Goal: Participate in discussion

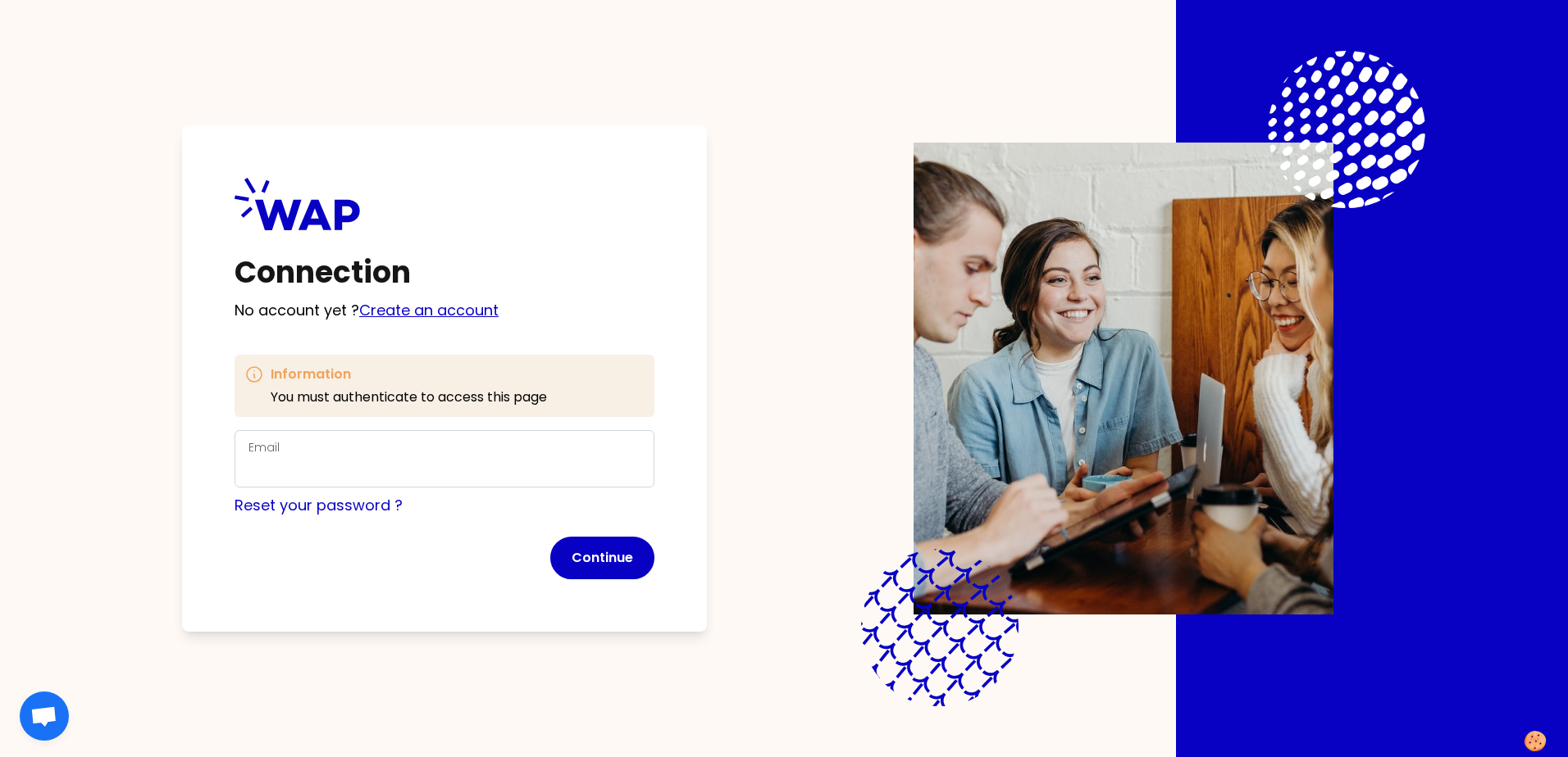
click at [417, 316] on link "Create an account" at bounding box center [429, 310] width 140 height 21
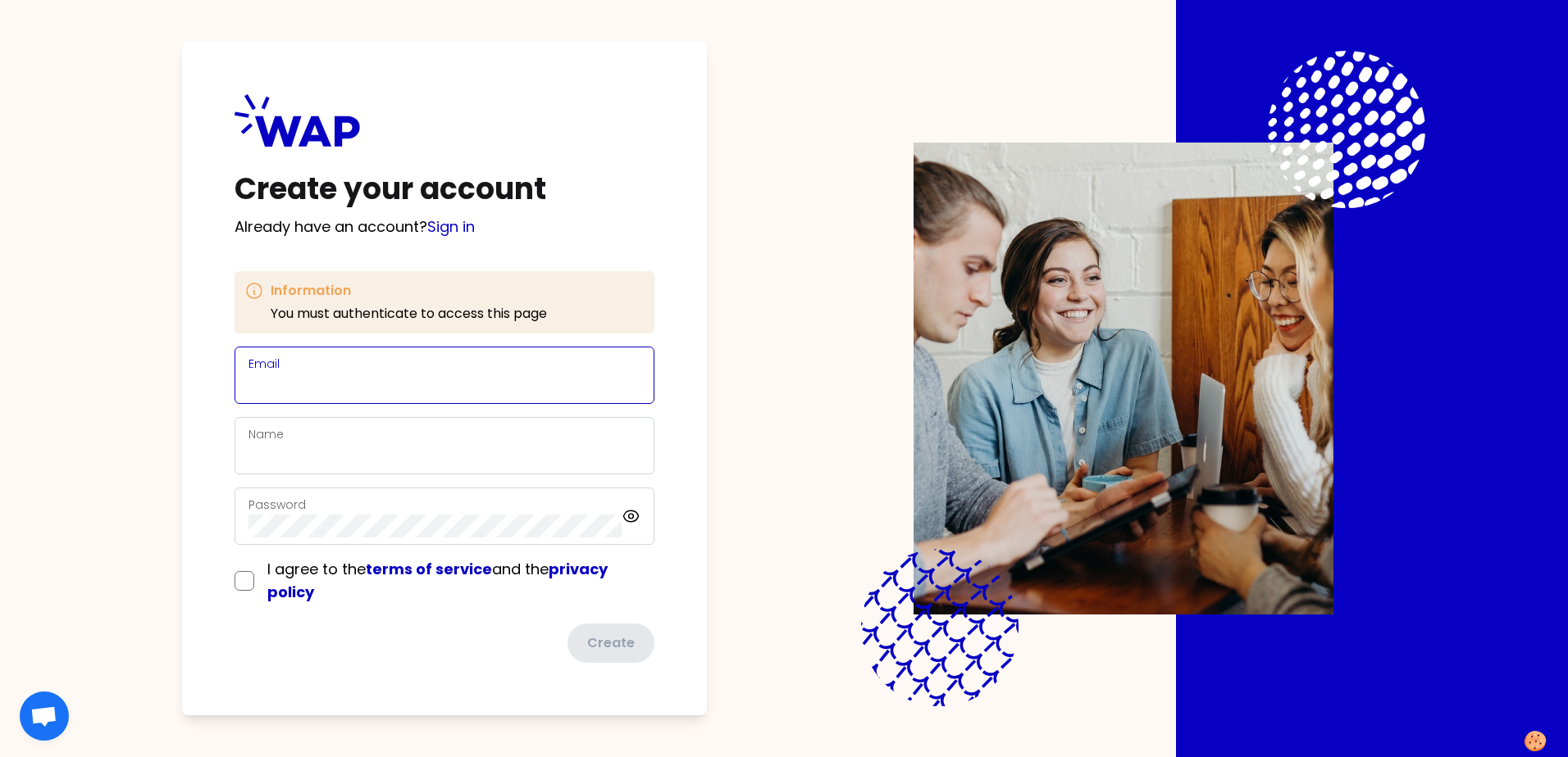
click at [328, 377] on input "Email" at bounding box center [444, 385] width 392 height 23
type input "[PERSON_NAME][EMAIL_ADDRESS][PERSON_NAME][DOMAIN_NAME]"
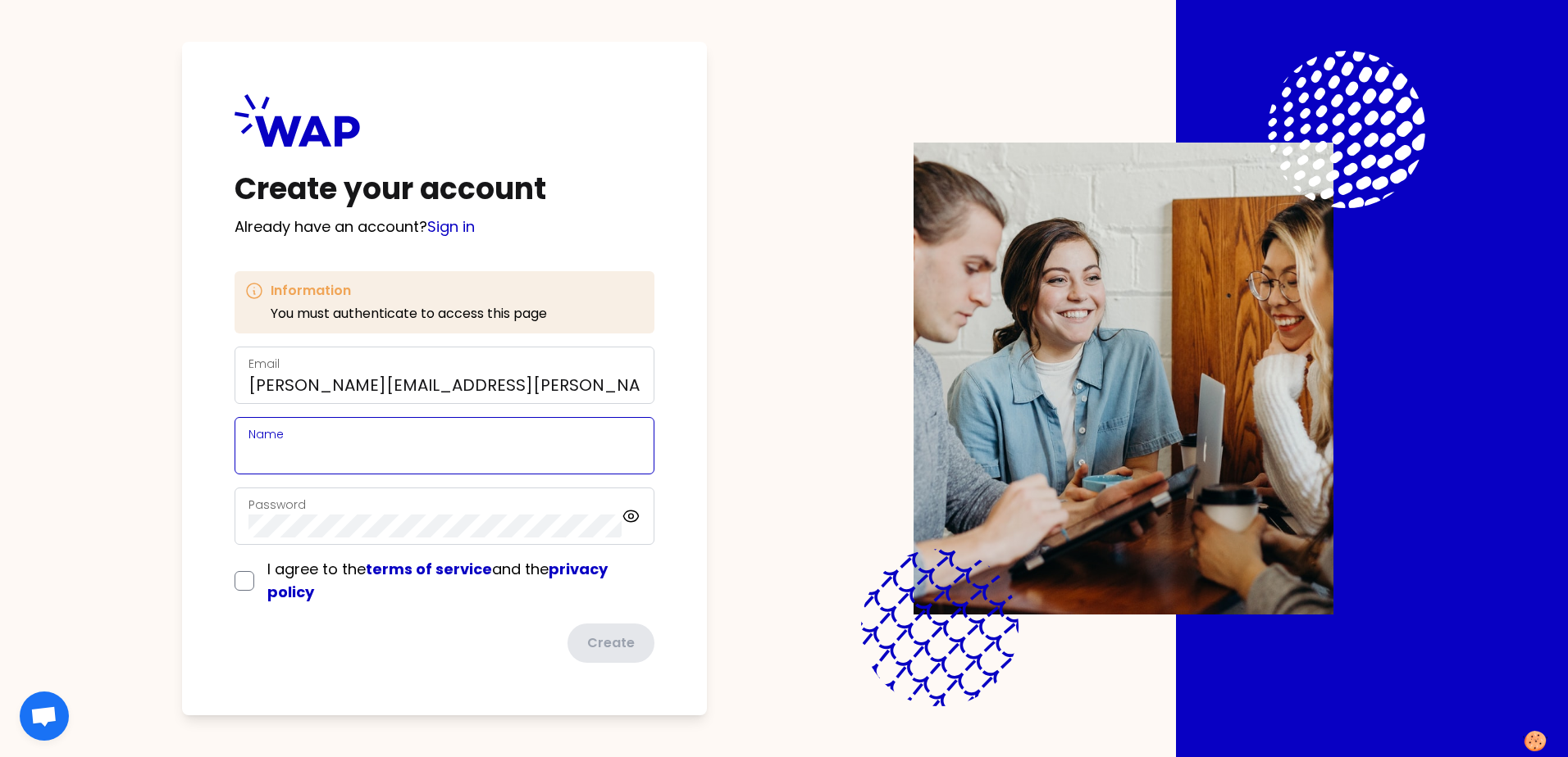
click at [297, 454] on input "Name" at bounding box center [444, 455] width 392 height 23
type input "[PERSON_NAME]"
click at [240, 581] on div "I agree to the terms of service and the privacy policy" at bounding box center [444, 581] width 420 height 46
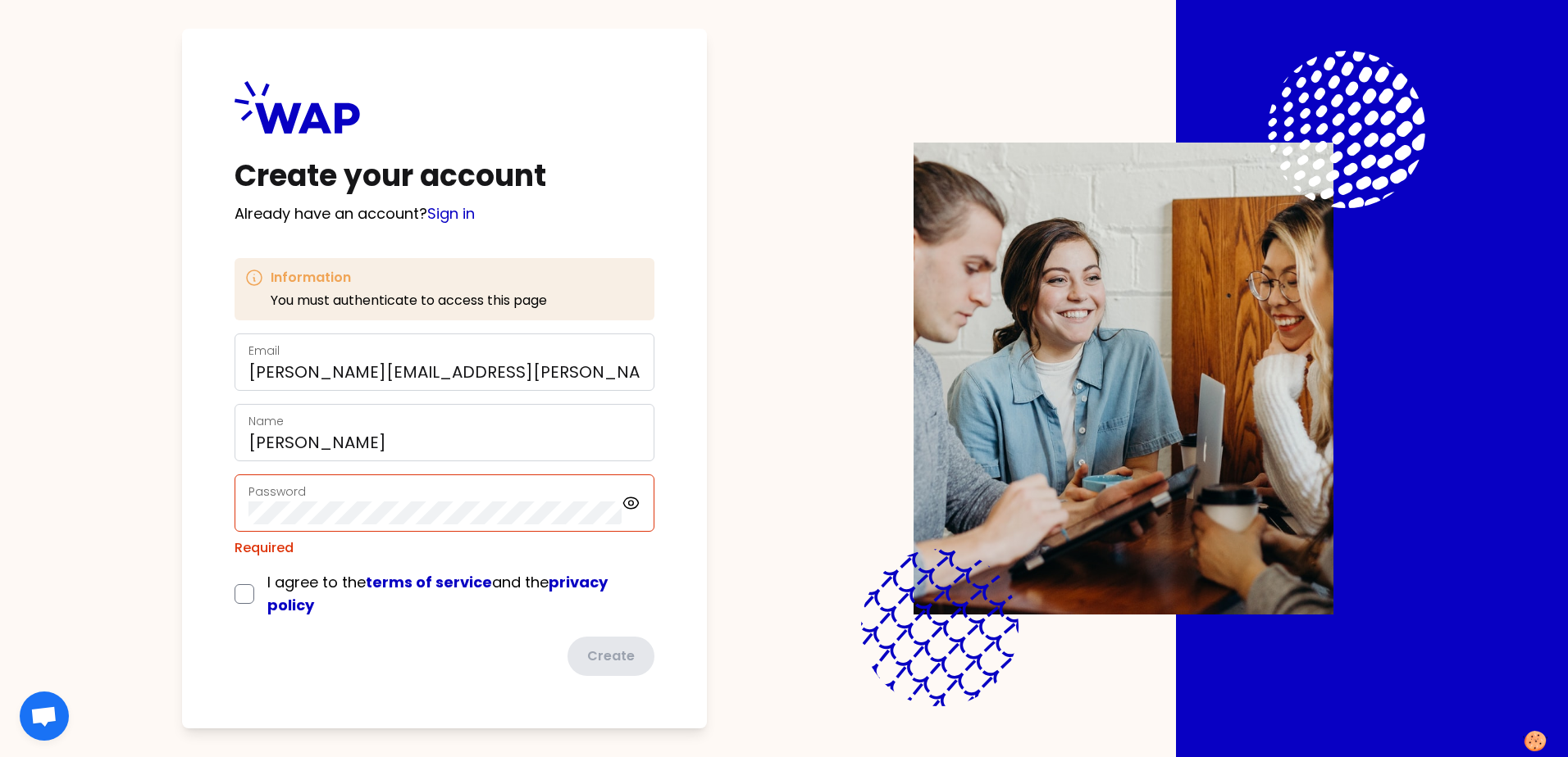
click at [255, 599] on div "I agree to the terms of service and the privacy policy" at bounding box center [444, 594] width 420 height 46
click at [249, 596] on input "checkbox" at bounding box center [245, 595] width 20 height 20
checkbox input "true"
click at [634, 505] on icon at bounding box center [631, 504] width 19 height 20
click at [630, 511] on icon at bounding box center [631, 504] width 19 height 20
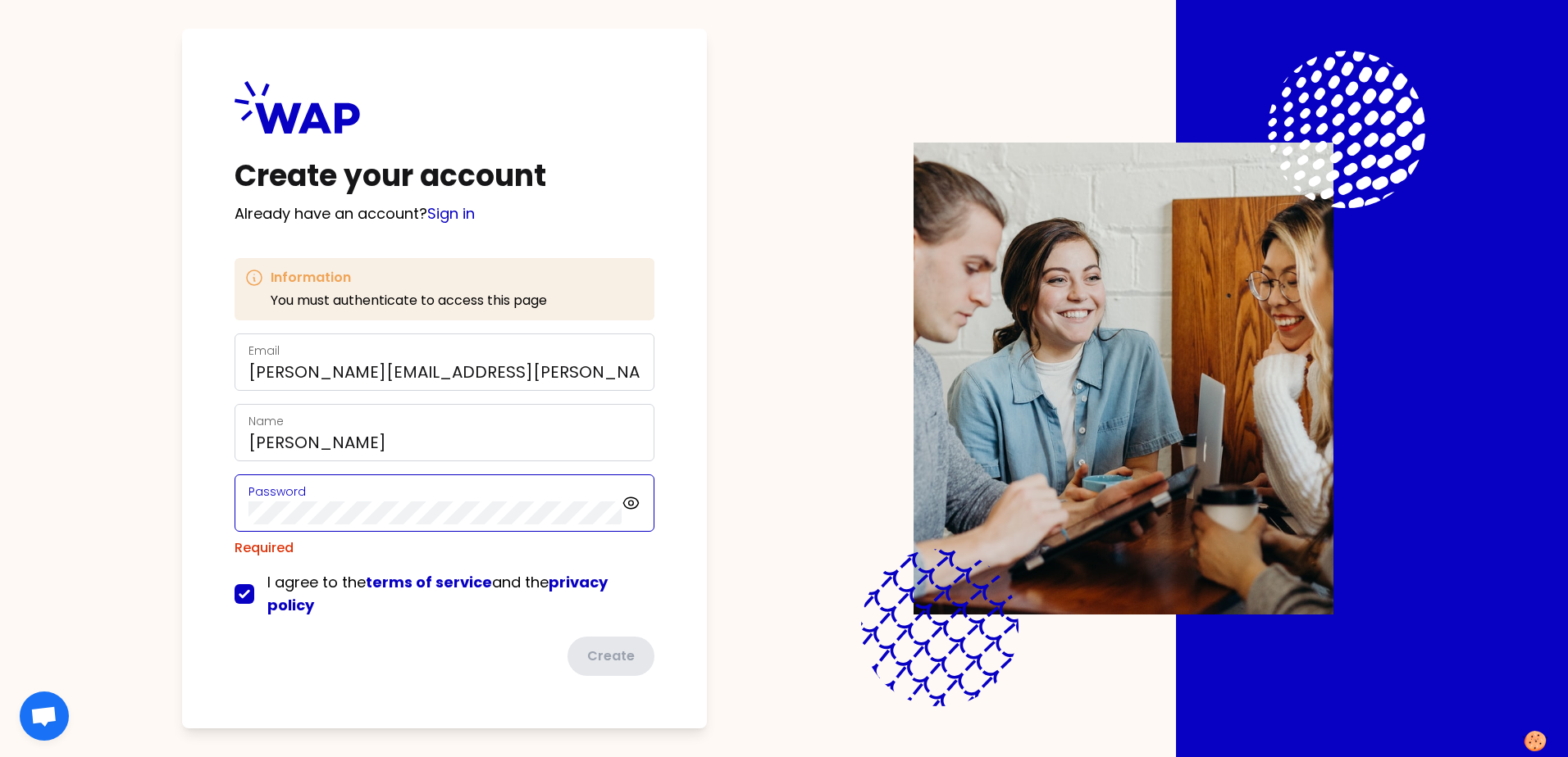
click at [0, 757] on com-1password-button at bounding box center [0, 757] width 0 height 0
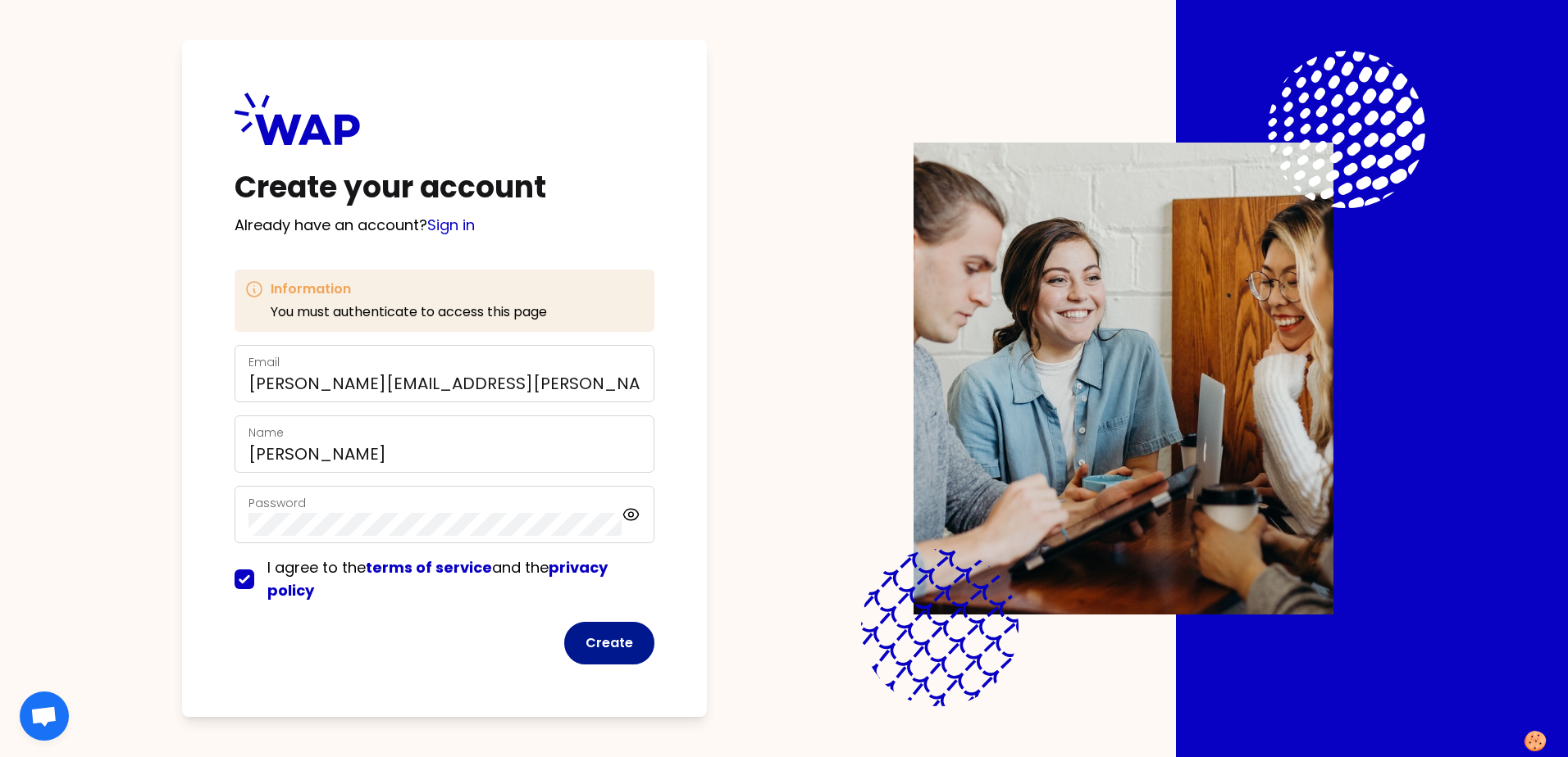
click at [605, 635] on button "Create" at bounding box center [609, 643] width 90 height 43
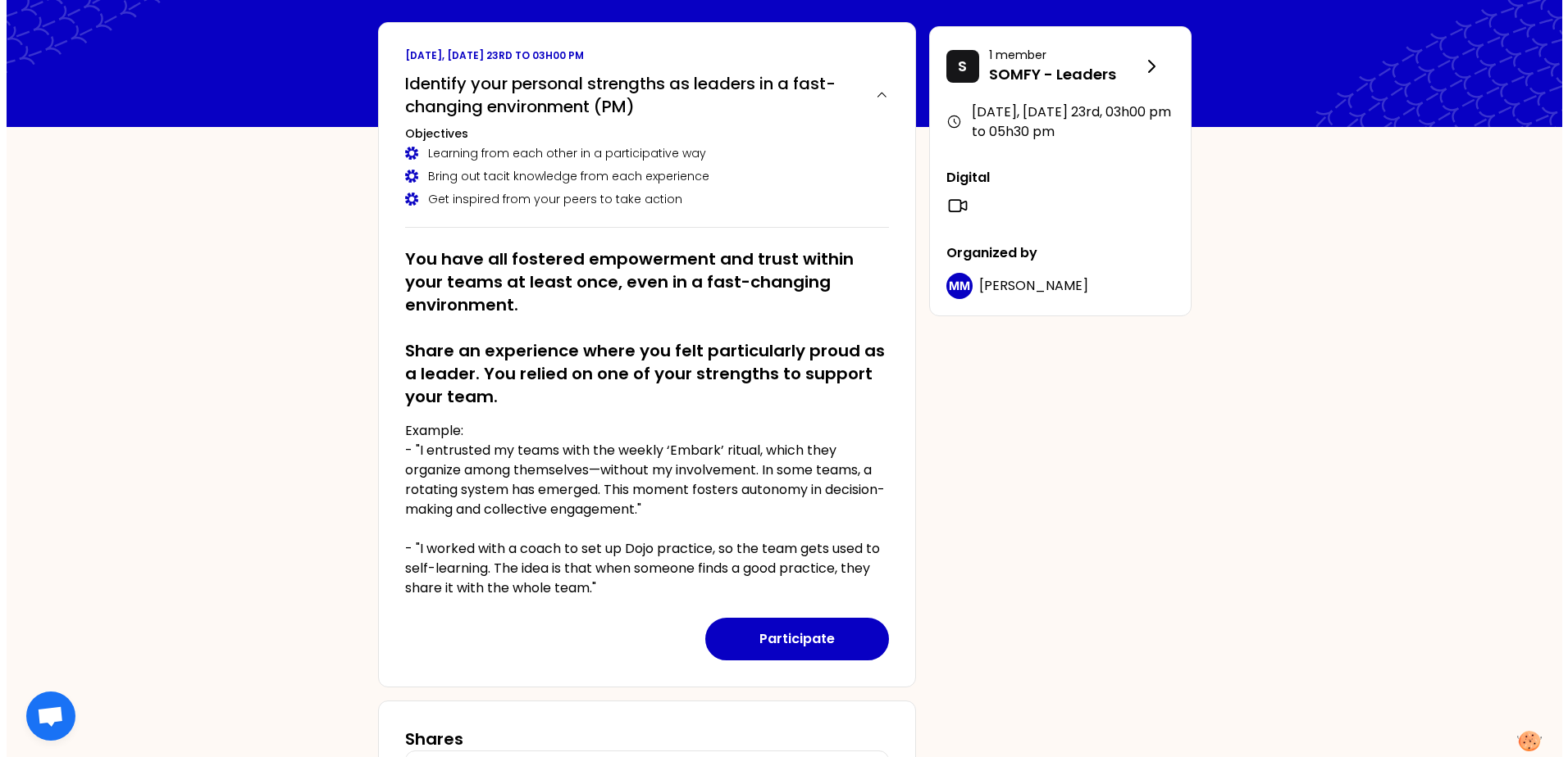
scroll to position [82, 0]
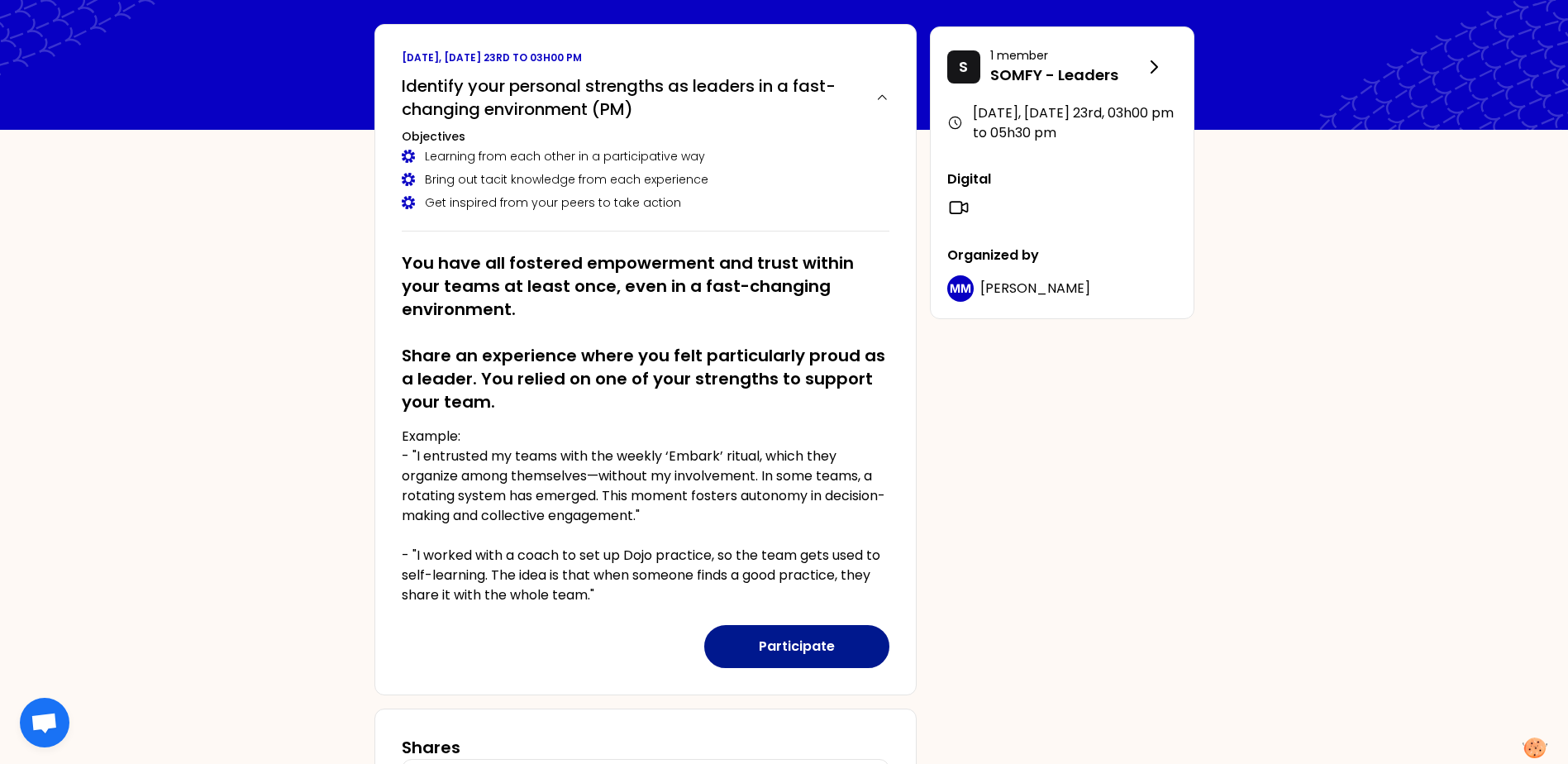
click at [779, 642] on button "Participate" at bounding box center [797, 646] width 186 height 43
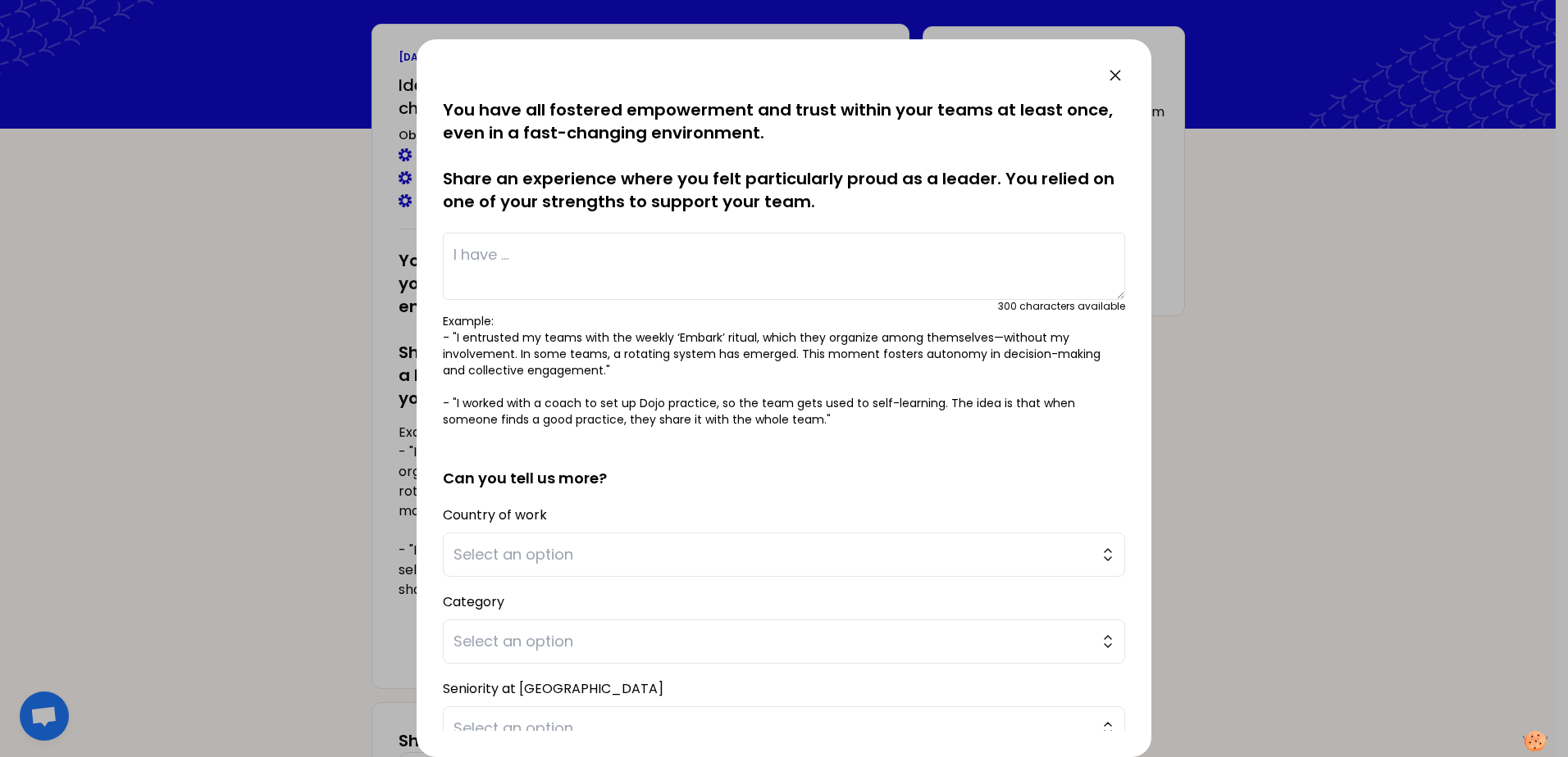
click at [542, 253] on textarea at bounding box center [783, 266] width 682 height 67
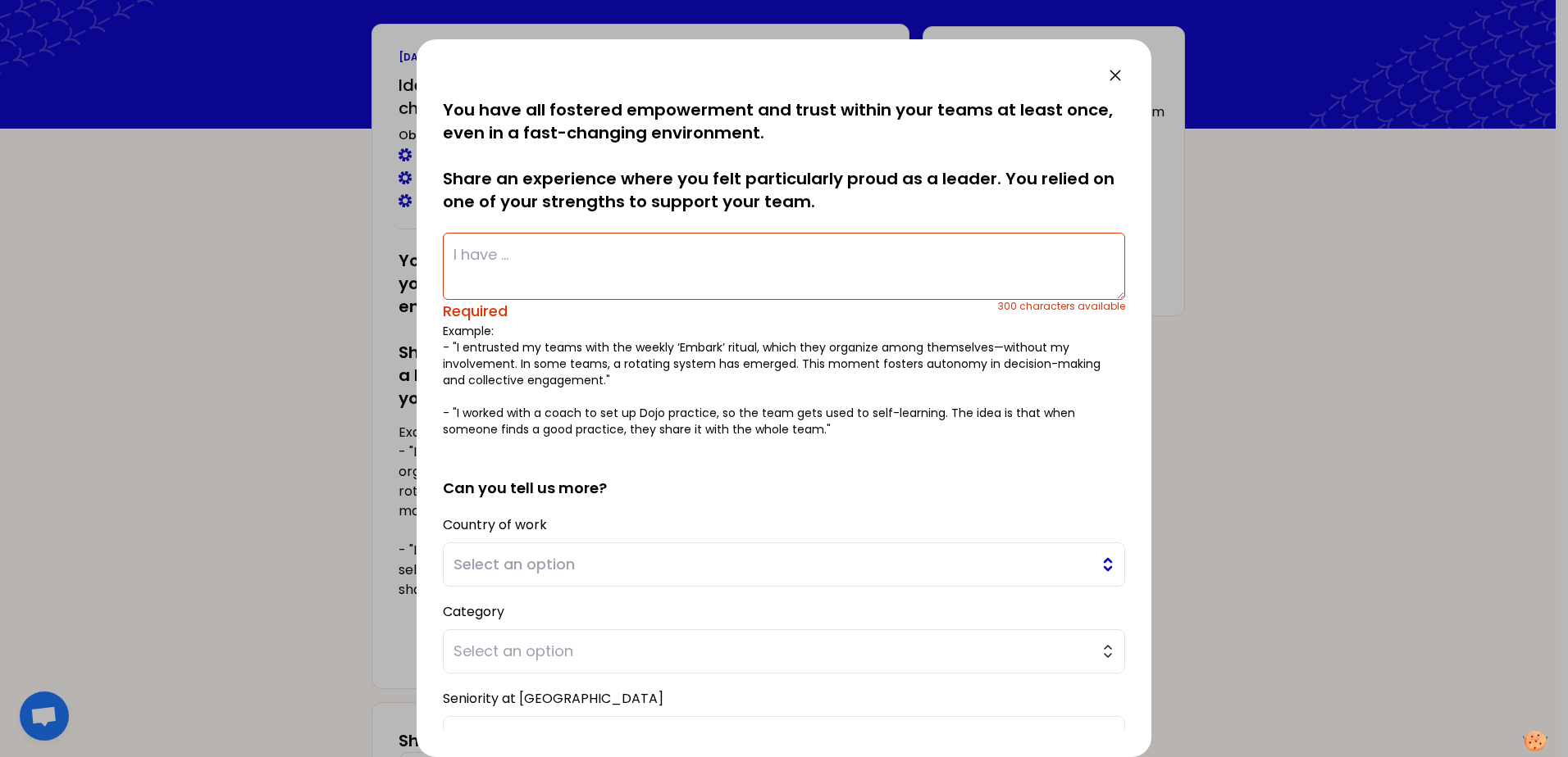
click at [484, 549] on button "Select an option" at bounding box center [783, 564] width 682 height 45
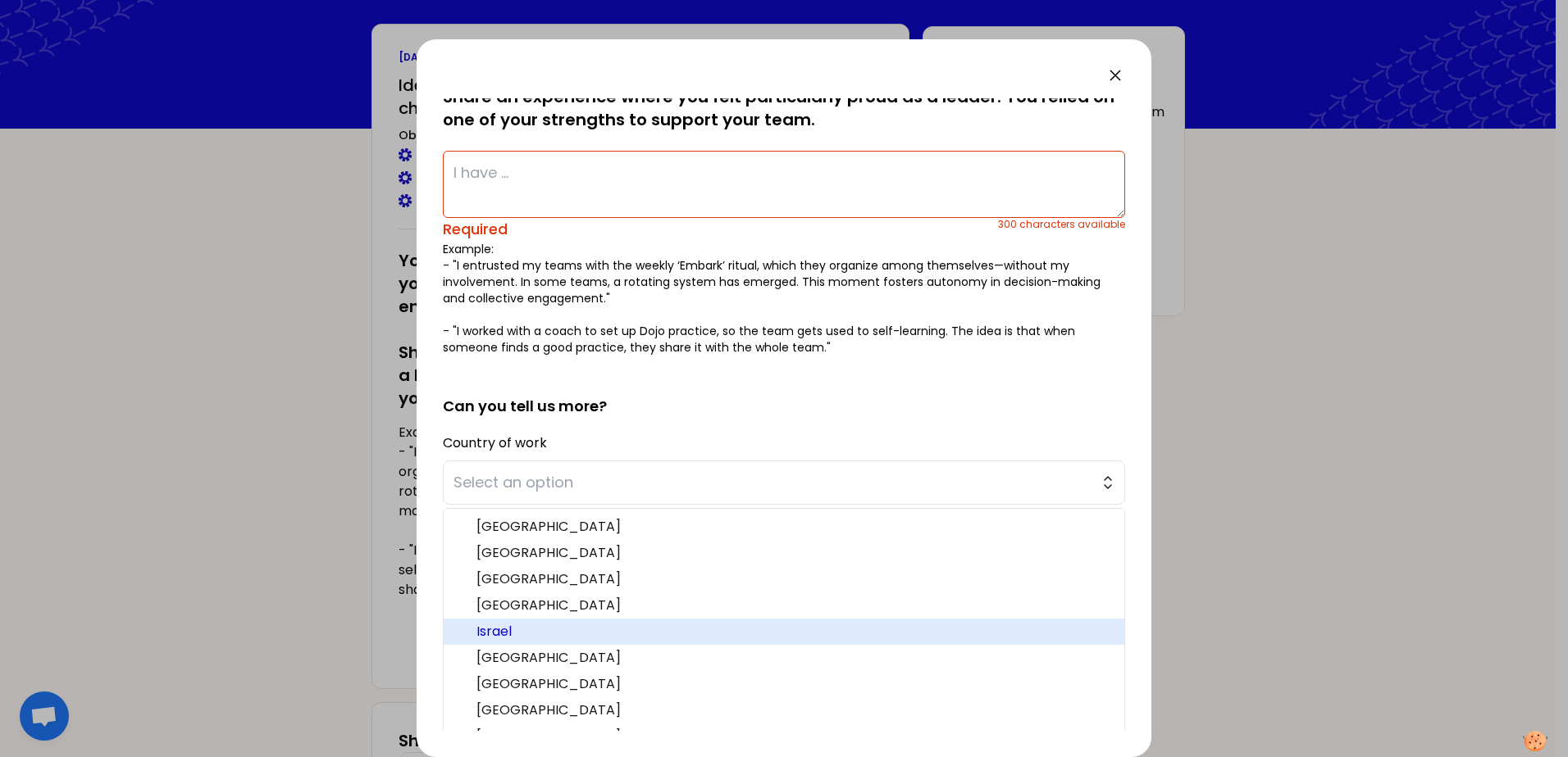
scroll to position [246, 0]
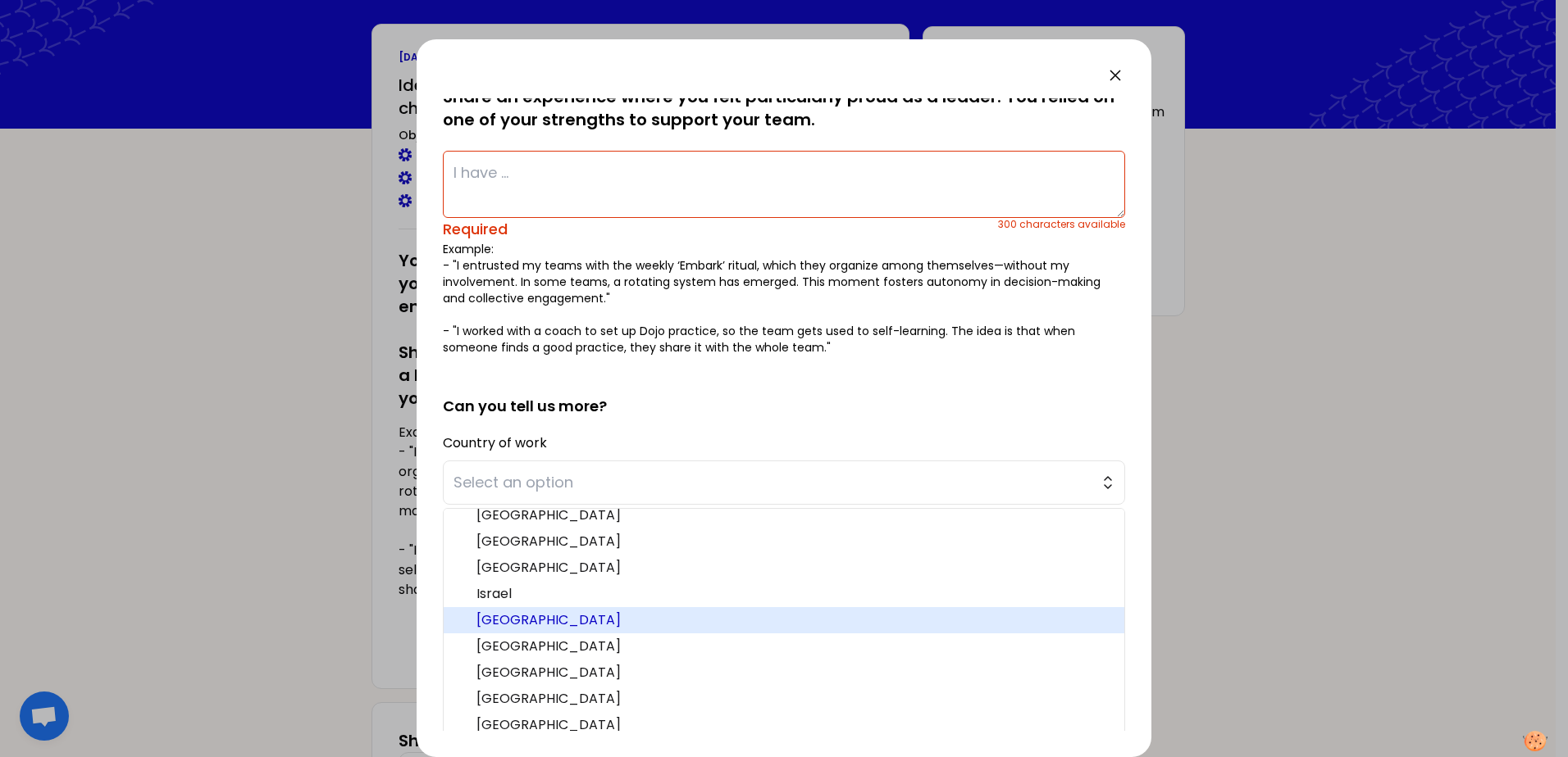
click at [509, 618] on span "[GEOGRAPHIC_DATA]" at bounding box center [793, 620] width 635 height 20
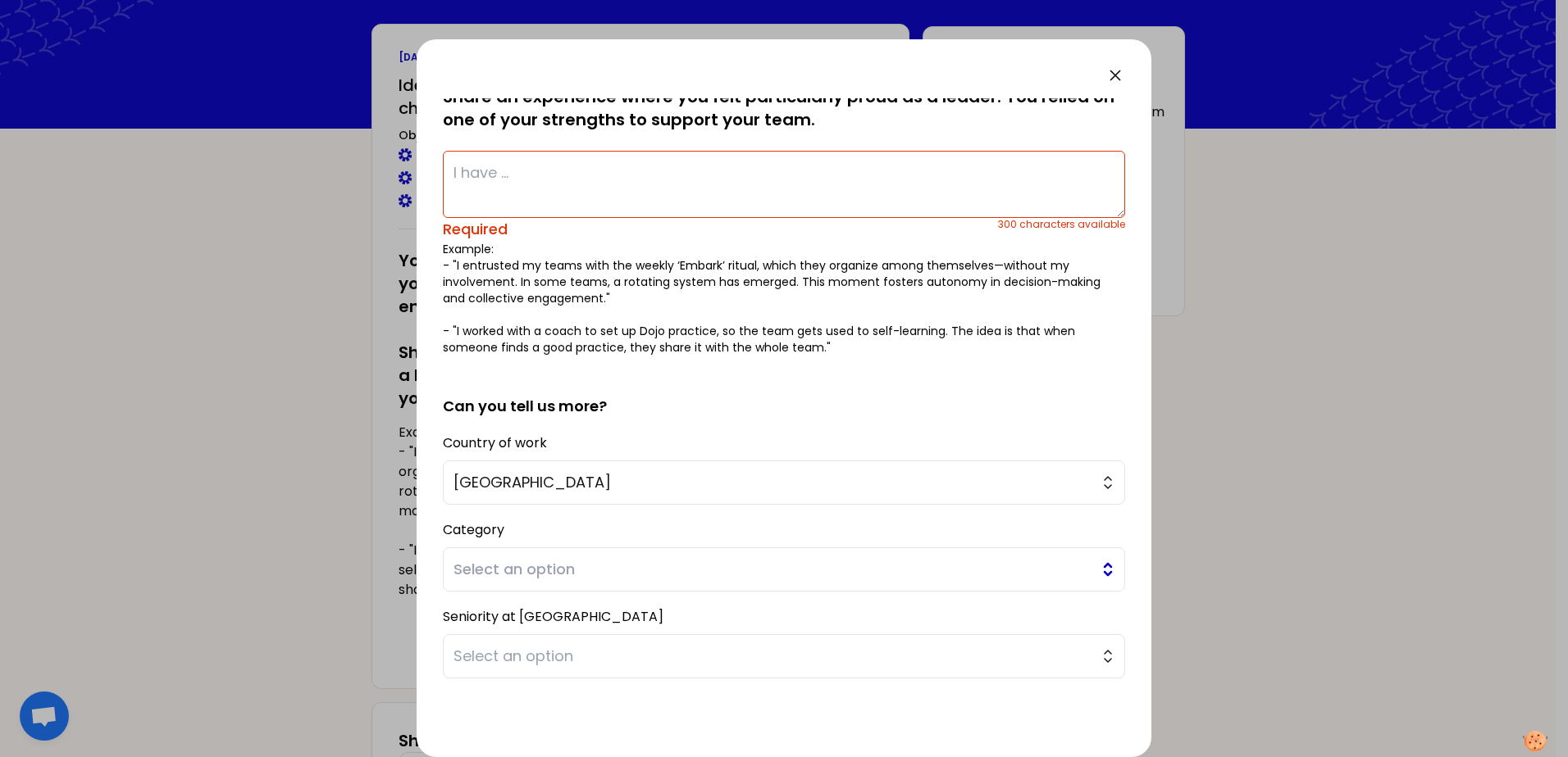
click at [509, 576] on span "Select an option" at bounding box center [772, 569] width 637 height 23
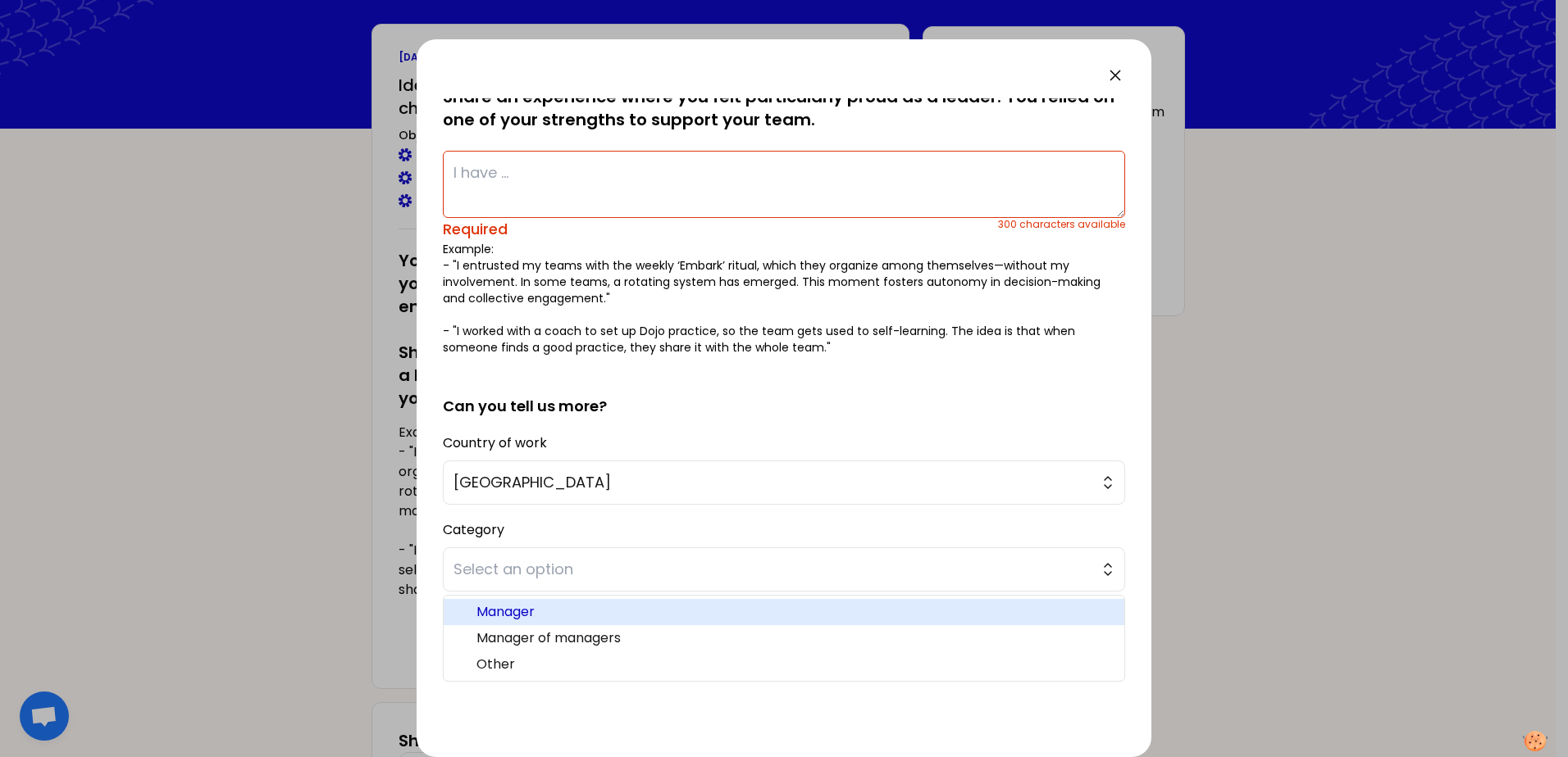
click at [537, 615] on span "Manager" at bounding box center [793, 613] width 635 height 20
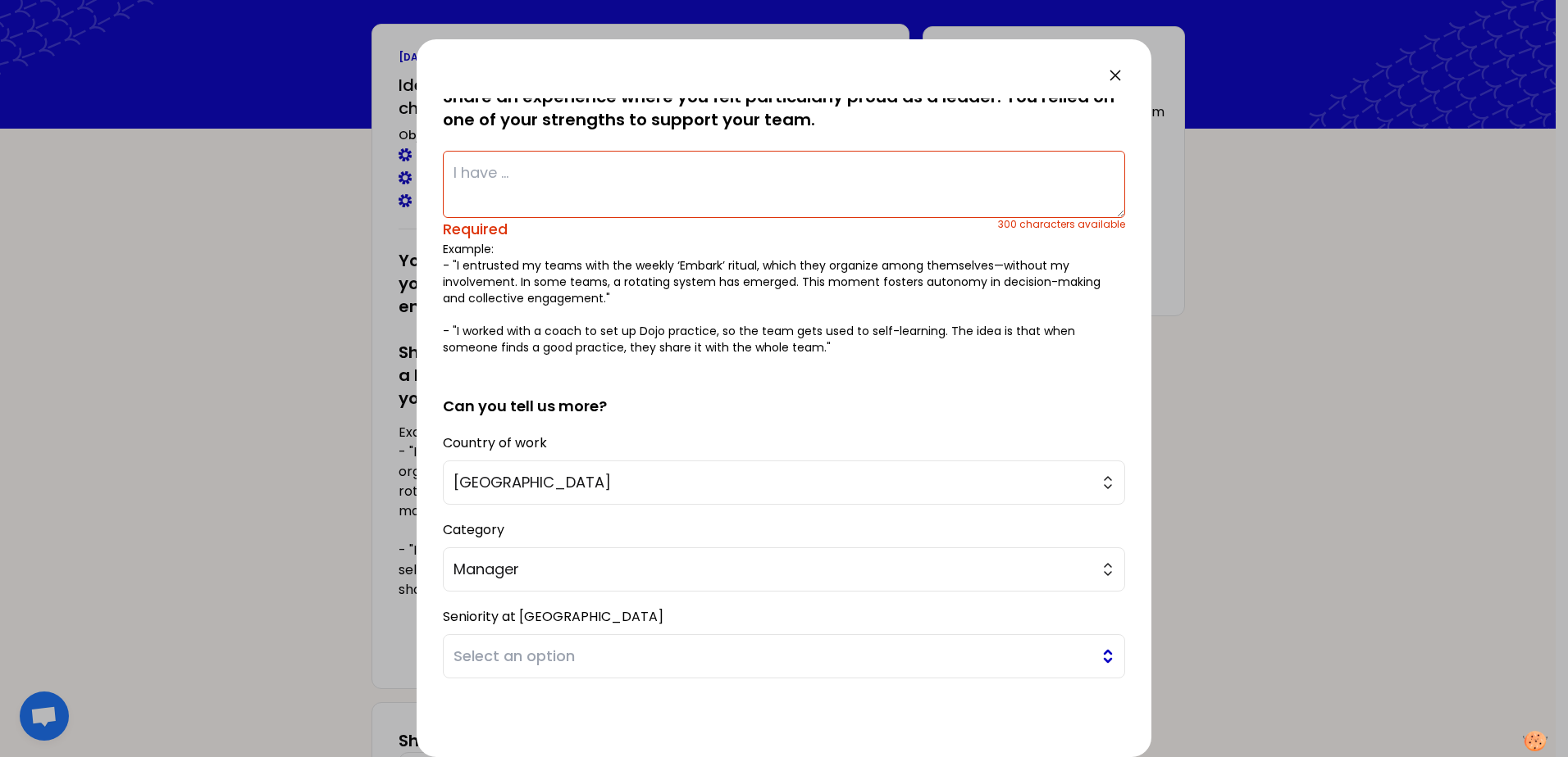
click at [489, 664] on span "Select an option" at bounding box center [772, 656] width 637 height 23
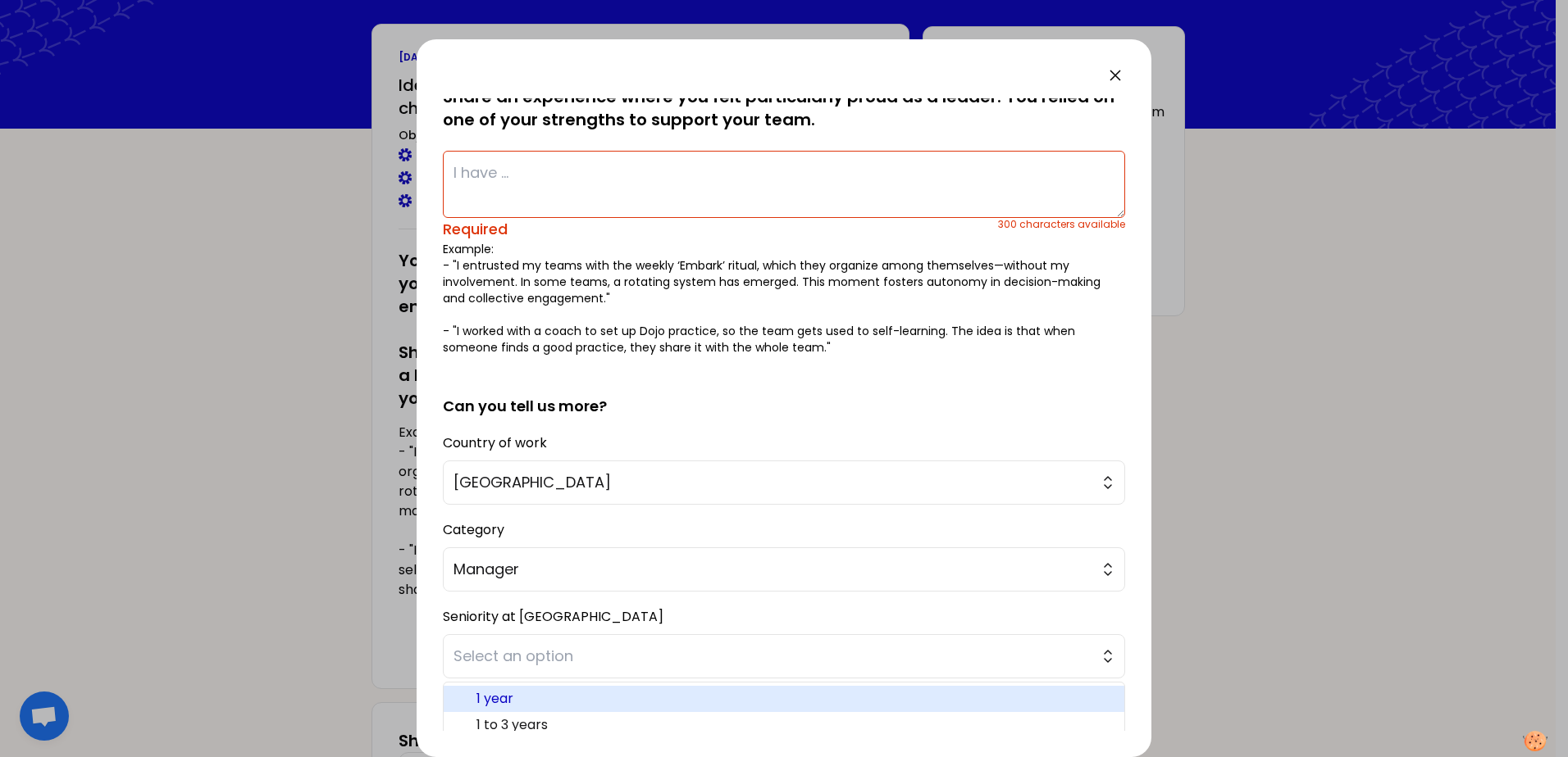
scroll to position [138, 0]
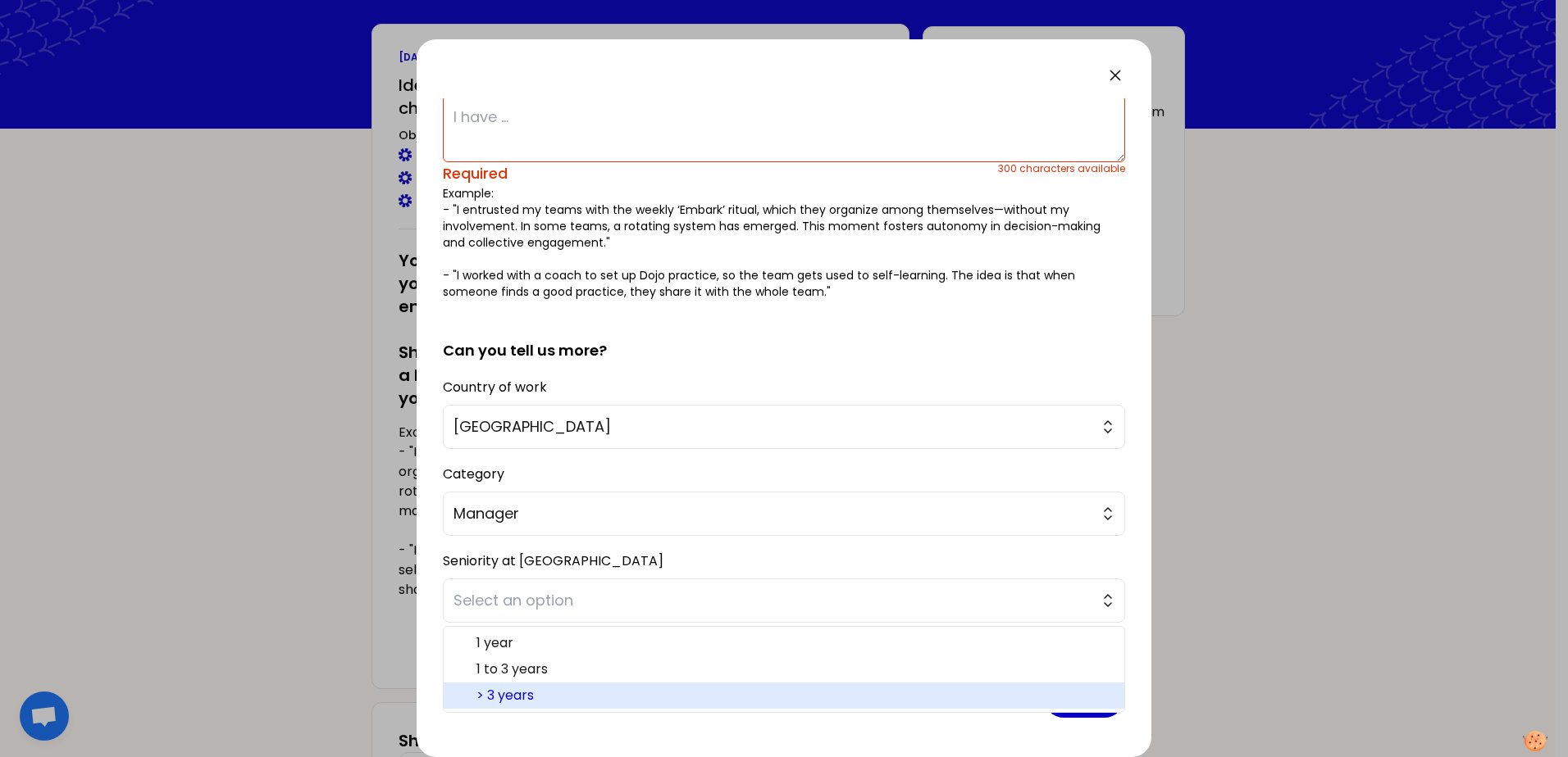
click at [535, 687] on span "> 3 years" at bounding box center [793, 696] width 635 height 20
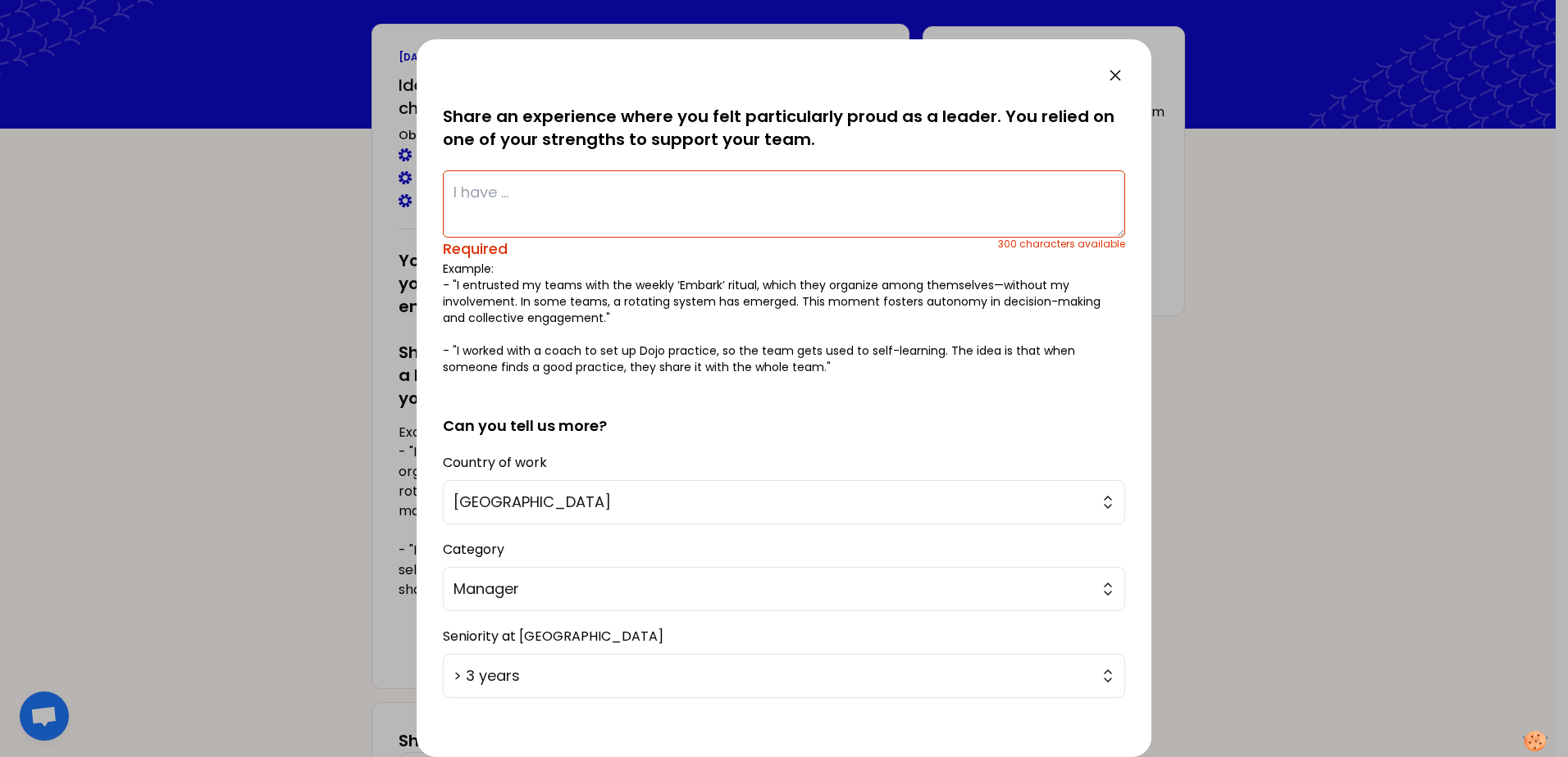
scroll to position [0, 0]
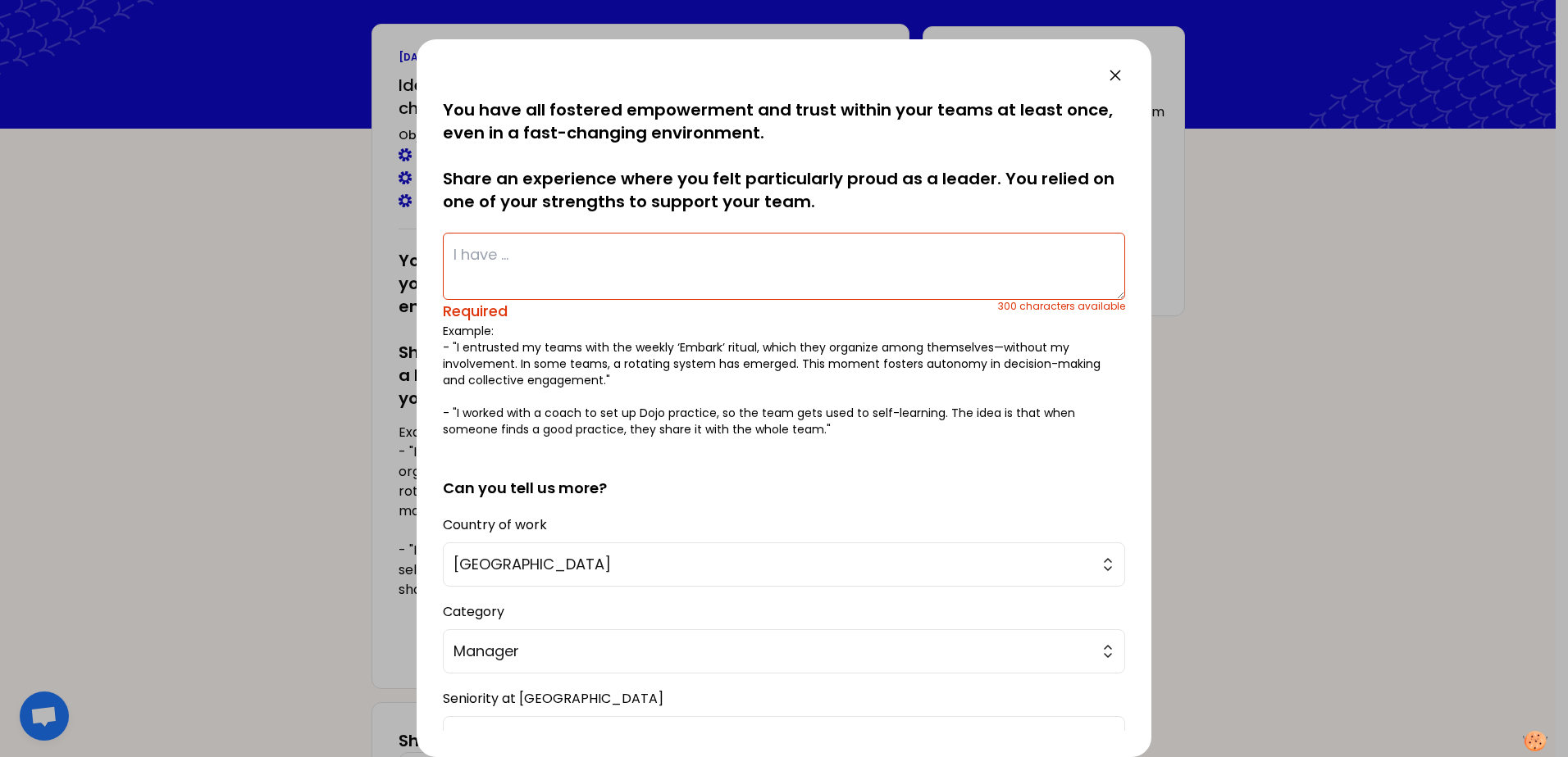
click at [525, 264] on textarea at bounding box center [783, 266] width 682 height 67
click at [806, 267] on textarea at bounding box center [783, 266] width 682 height 67
click at [485, 269] on textarea at bounding box center [783, 266] width 682 height 67
type textarea "I"
type textarea "T"
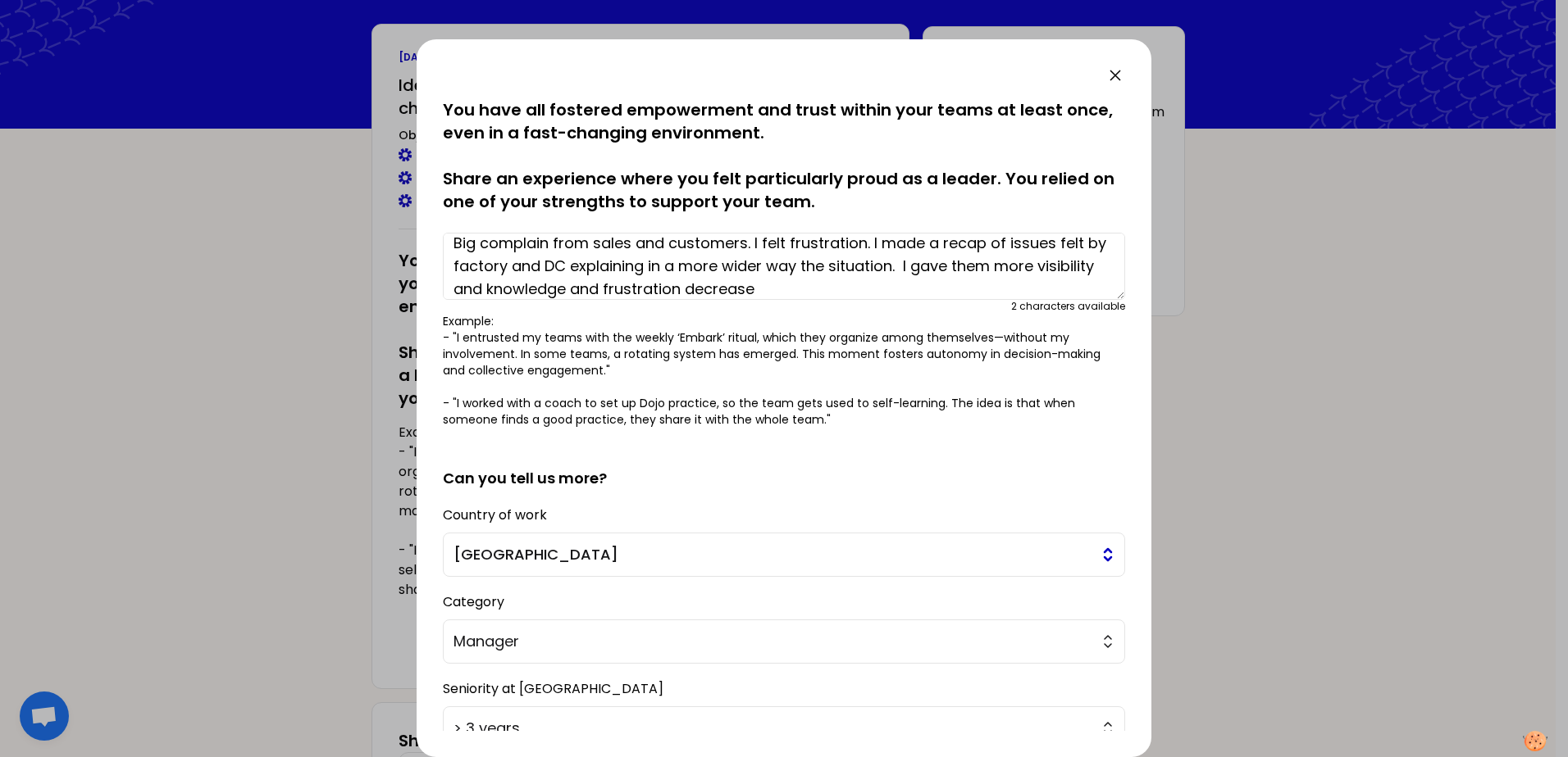
scroll to position [128, 0]
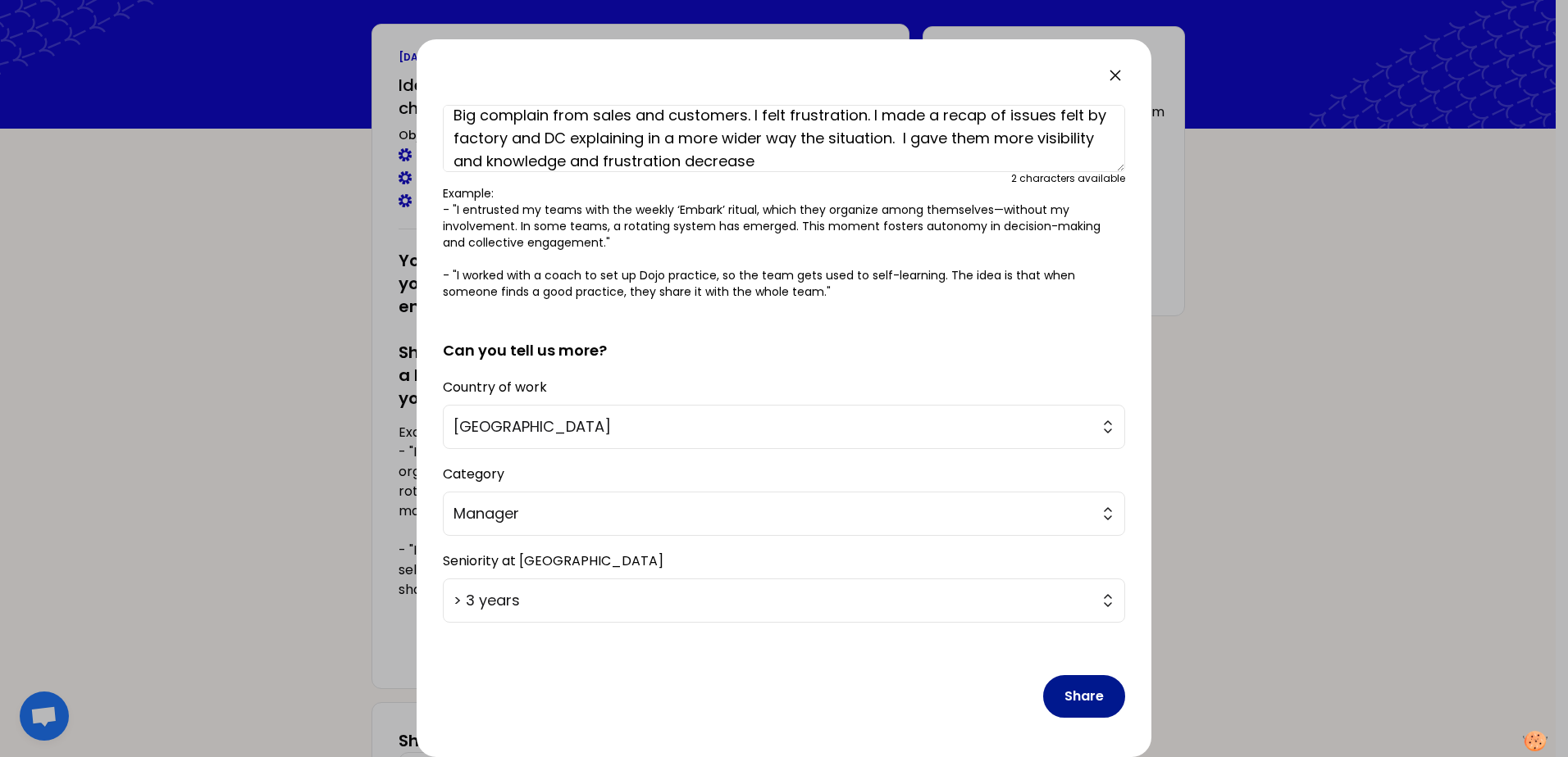
type textarea "My team was suffering a bit a situation were we were having strong shortages. B…"
click at [1083, 693] on button "Share" at bounding box center [1084, 697] width 82 height 43
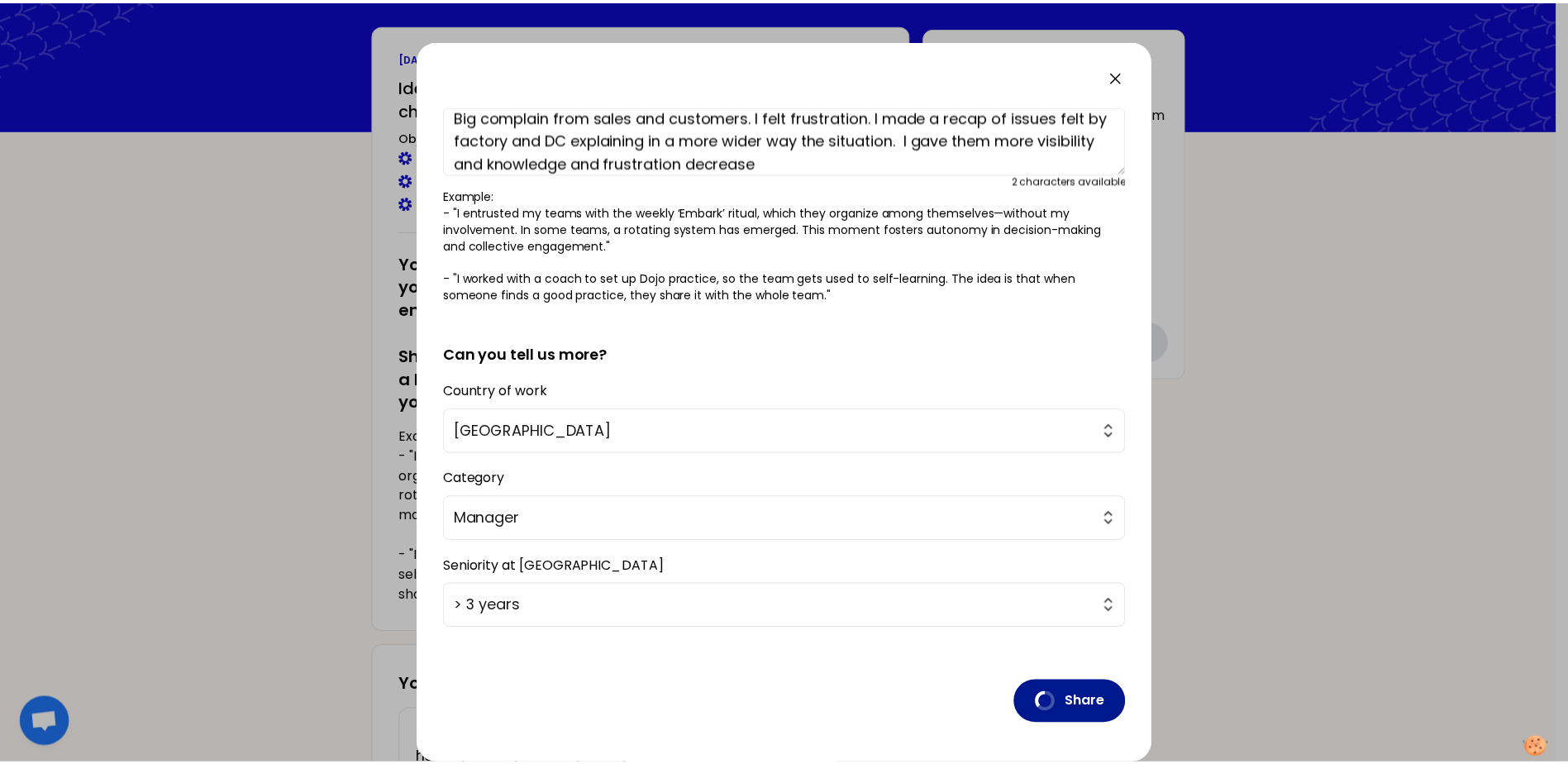
scroll to position [0, 0]
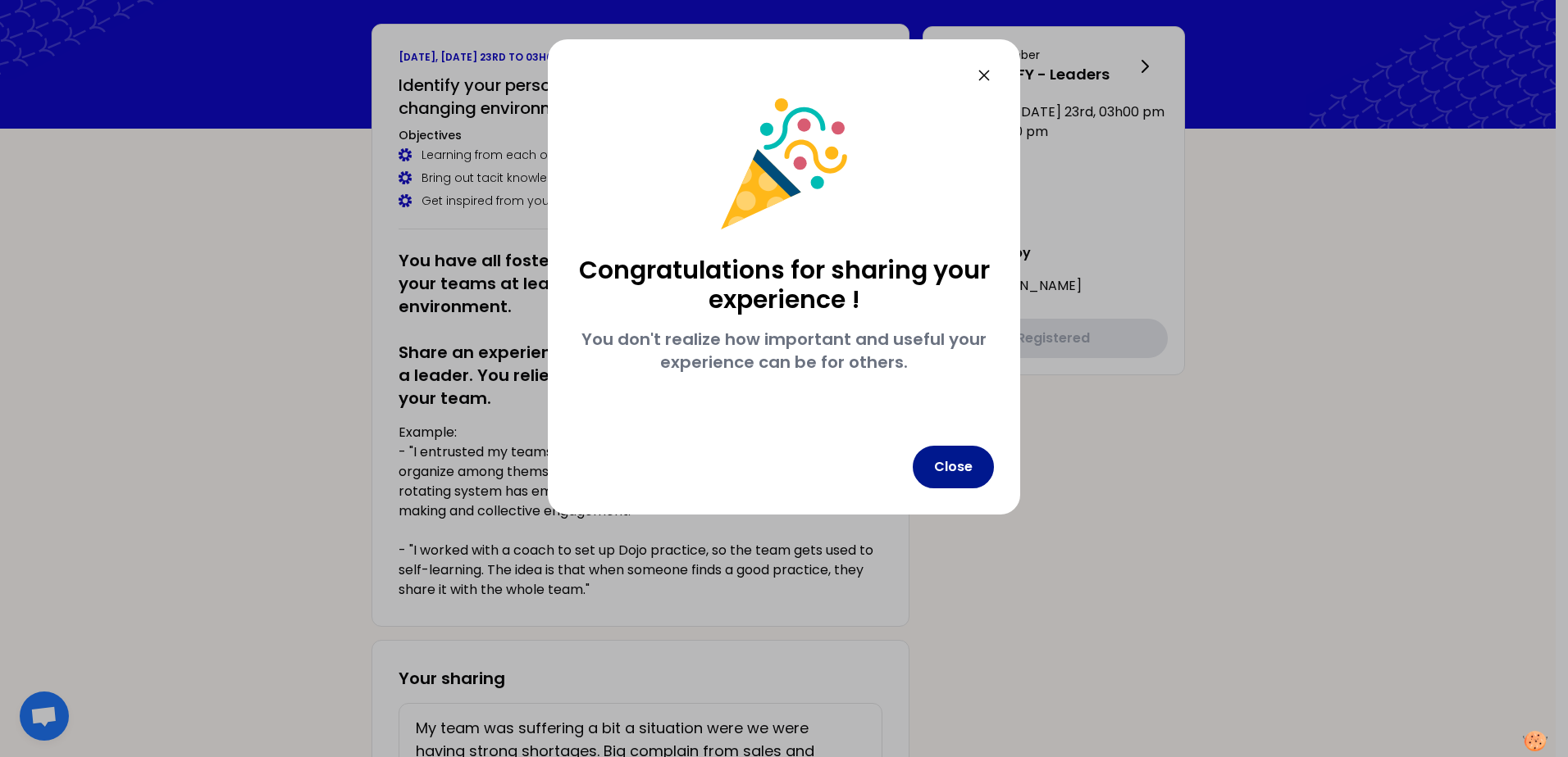
click at [949, 476] on button "Close" at bounding box center [953, 467] width 81 height 43
